Goal: Task Accomplishment & Management: Complete application form

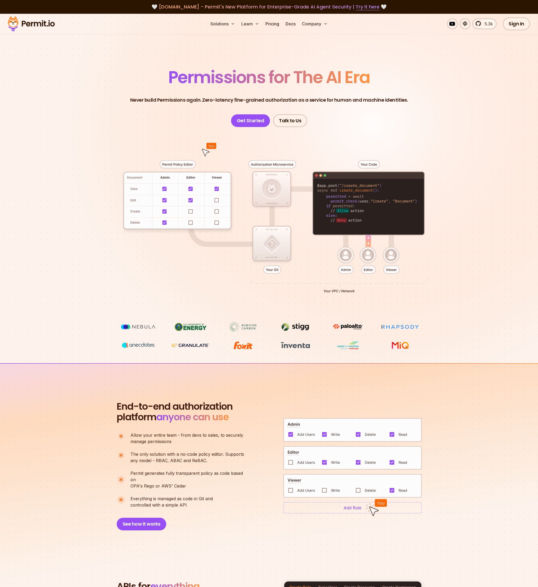
click at [212, 111] on header "Permissions for The AI Era Never build Permissions again. Zero-latency fine-gra…" at bounding box center [269, 98] width 370 height 58
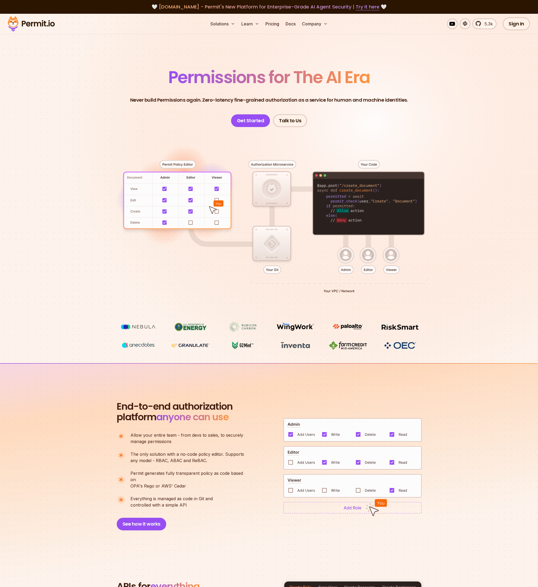
click at [344, 195] on div at bounding box center [269, 224] width 370 height 195
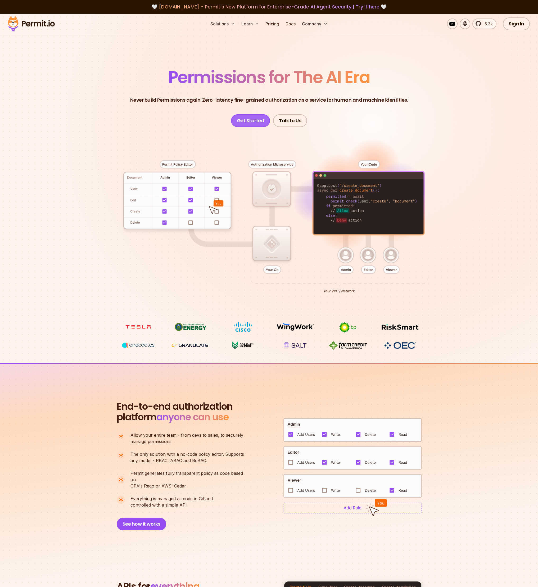
click at [244, 116] on link "Get Started" at bounding box center [250, 120] width 39 height 13
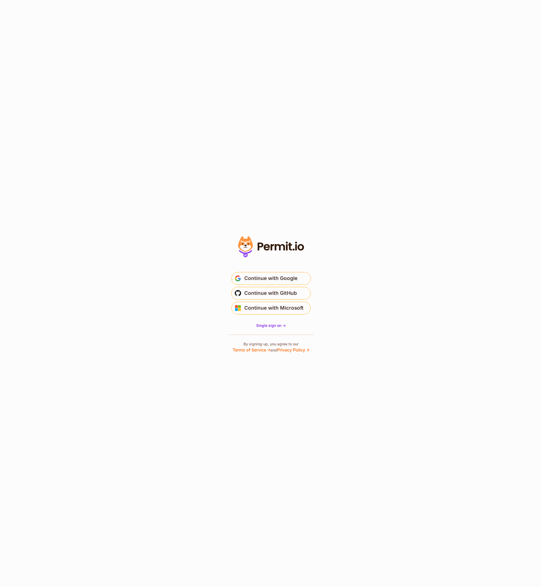
click at [196, 185] on section "* Or" at bounding box center [271, 293] width 542 height 587
click at [271, 296] on span "Continue with GitHub" at bounding box center [270, 293] width 53 height 8
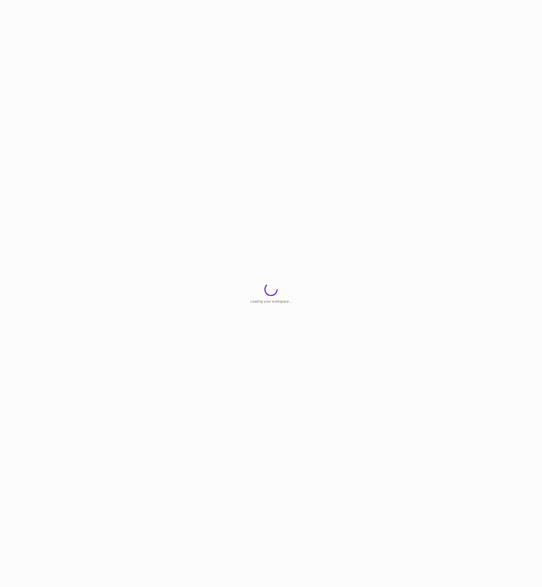
click at [300, 0] on html "Loading your workspace..." at bounding box center [271, 0] width 542 height 0
click at [300, 113] on div "Loading..." at bounding box center [281, 293] width 522 height 587
click at [299, 114] on div at bounding box center [281, 293] width 522 height 587
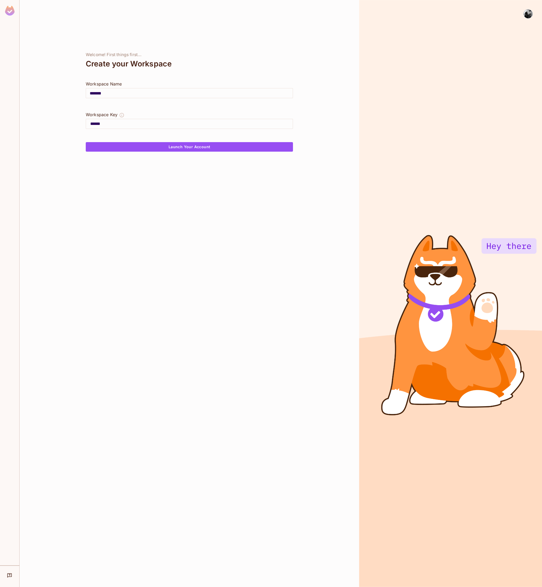
click at [143, 104] on div at bounding box center [189, 105] width 207 height 13
click at [139, 122] on input "******" at bounding box center [191, 124] width 202 height 8
click at [355, 124] on div "Welcome! First things first... Create your Workspace Workspace Name ******* ​ W…" at bounding box center [189, 293] width 339 height 587
click at [0, 11] on div at bounding box center [9, 11] width 19 height 23
click at [13, 9] on img at bounding box center [10, 11] width 10 height 10
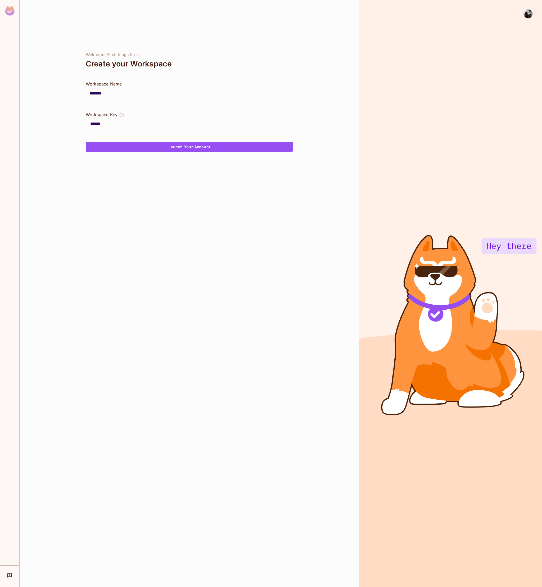
click at [12, 10] on img at bounding box center [10, 11] width 10 height 10
click at [167, 147] on button "Launch Your Account" at bounding box center [189, 147] width 207 height 10
click at [197, 134] on div at bounding box center [189, 135] width 207 height 13
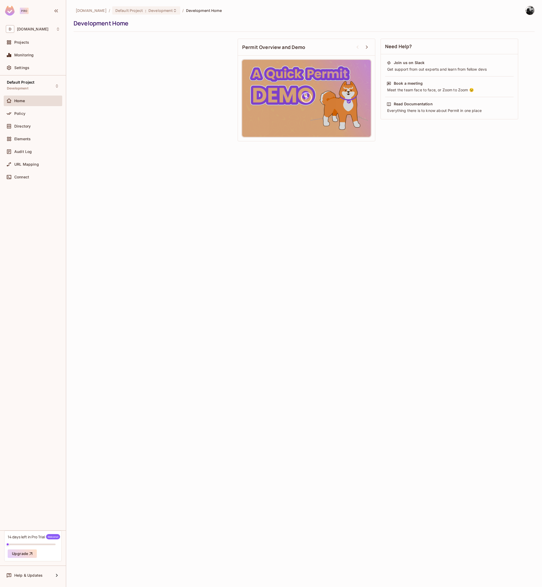
click at [197, 134] on div "Need Help? Join us on Slack Get support from out experts and learn from fellow …" at bounding box center [304, 90] width 461 height 108
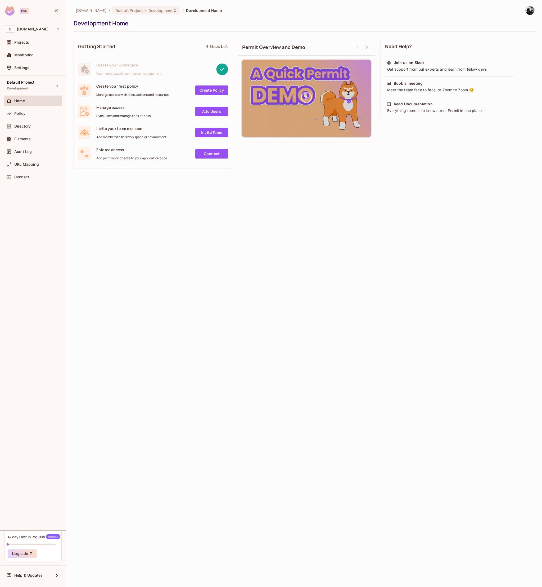
click at [35, 99] on div "Home" at bounding box center [37, 101] width 46 height 4
click at [166, 39] on div "Getting Started 4 Steps Left Create your workspace Your home base for permissio…" at bounding box center [153, 104] width 159 height 130
click at [24, 11] on div "Pro" at bounding box center [24, 11] width 9 height 6
click at [16, 12] on div "Pro" at bounding box center [19, 11] width 29 height 10
click at [4, 12] on div "Pro" at bounding box center [33, 11] width 66 height 23
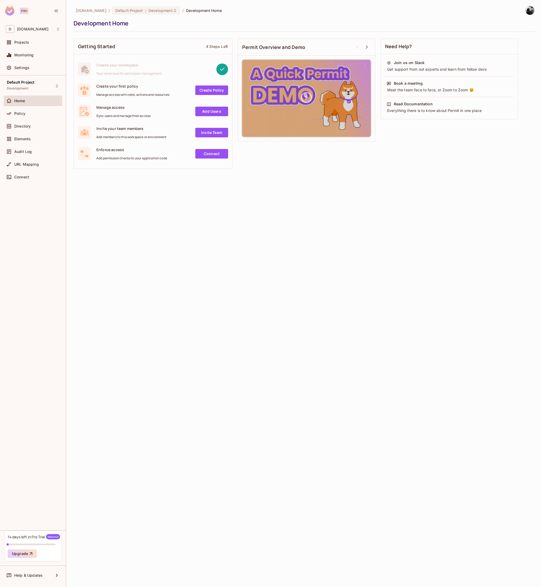
click at [12, 11] on img at bounding box center [10, 11] width 10 height 10
click at [289, 21] on div "Development Home" at bounding box center [303, 23] width 458 height 8
click at [186, 10] on span "Development Home" at bounding box center [204, 10] width 36 height 5
click at [418, 106] on div "Read Documentation Everything there is to know about Permit in one place" at bounding box center [449, 107] width 129 height 15
